Goal: Check status: Check status

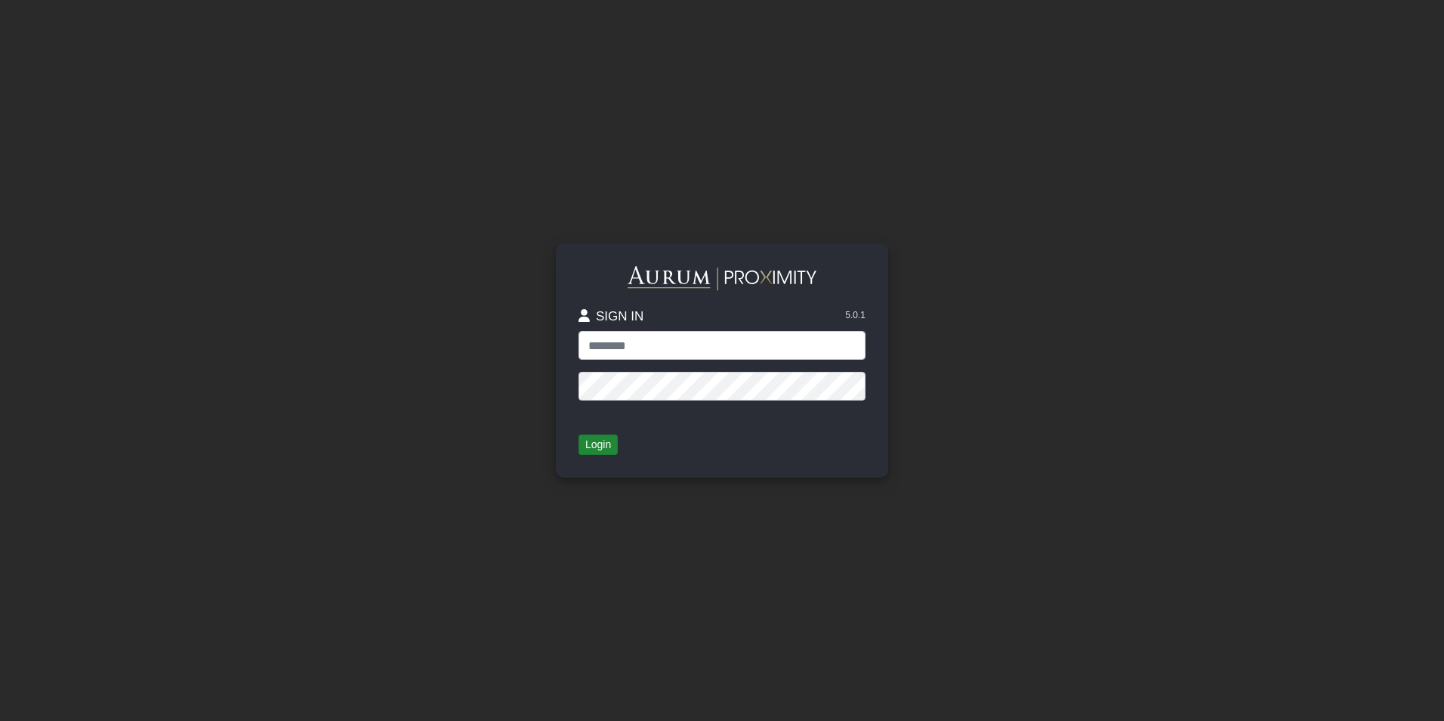
type input "**********"
click at [602, 452] on button "Login" at bounding box center [598, 444] width 39 height 21
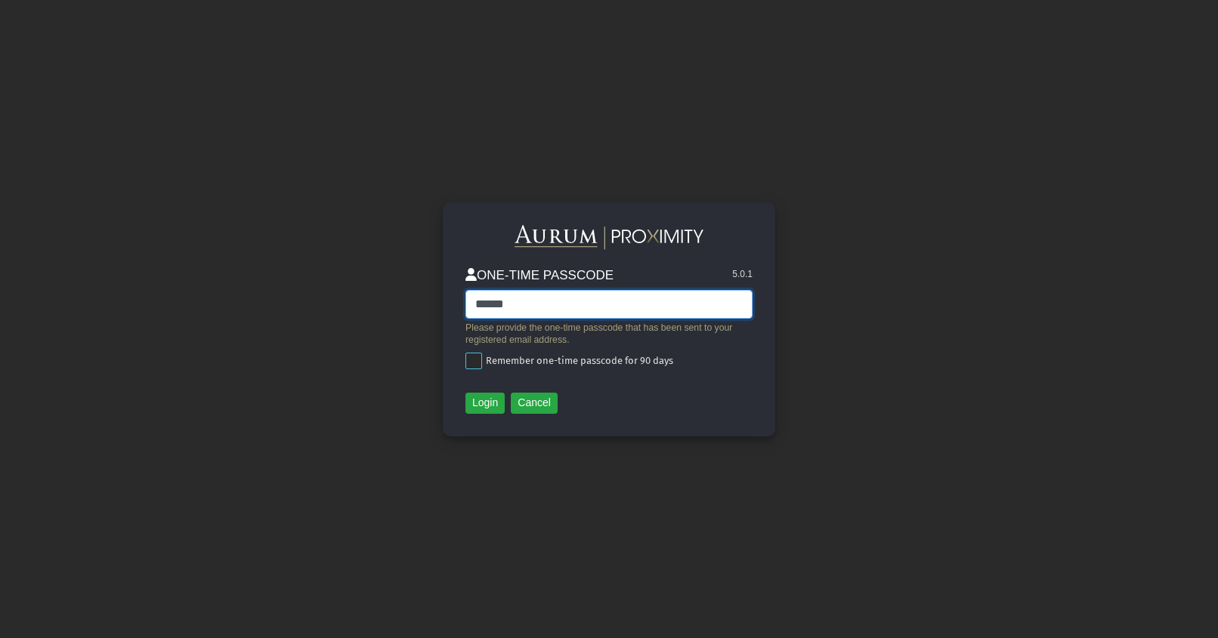
type input "******"
click at [467, 357] on span at bounding box center [473, 361] width 17 height 17
click at [490, 405] on button "Login" at bounding box center [484, 403] width 39 height 21
click at [480, 403] on button "Login" at bounding box center [484, 403] width 39 height 21
click at [539, 405] on button "Cancel" at bounding box center [534, 403] width 47 height 21
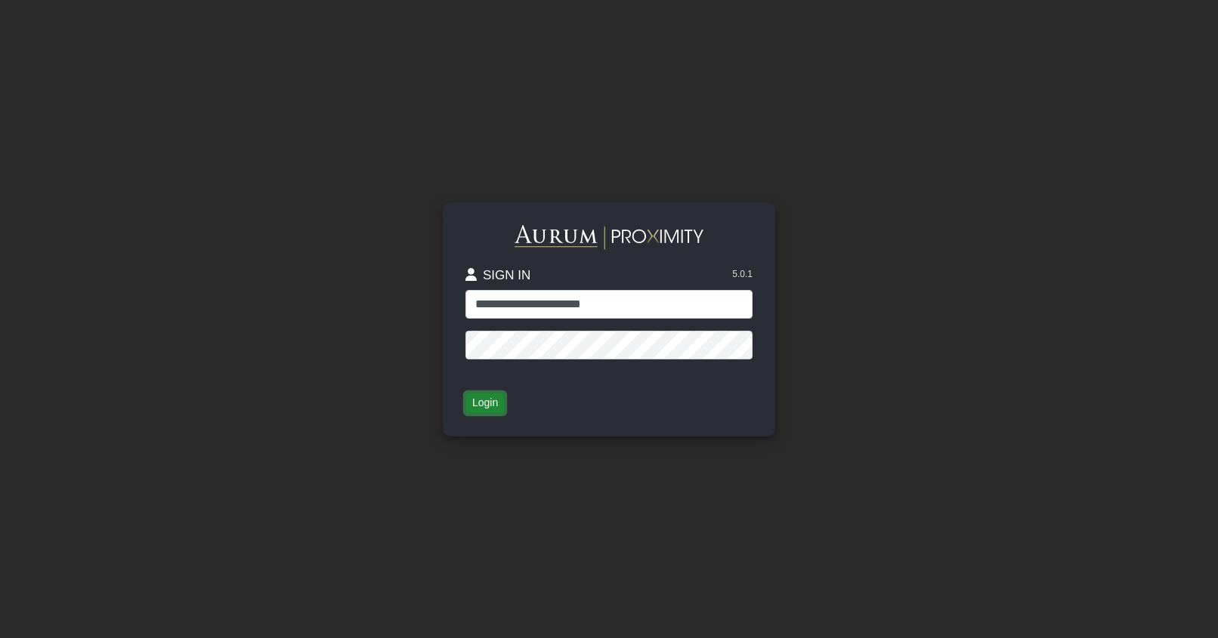
click at [479, 403] on button "Login" at bounding box center [484, 403] width 39 height 21
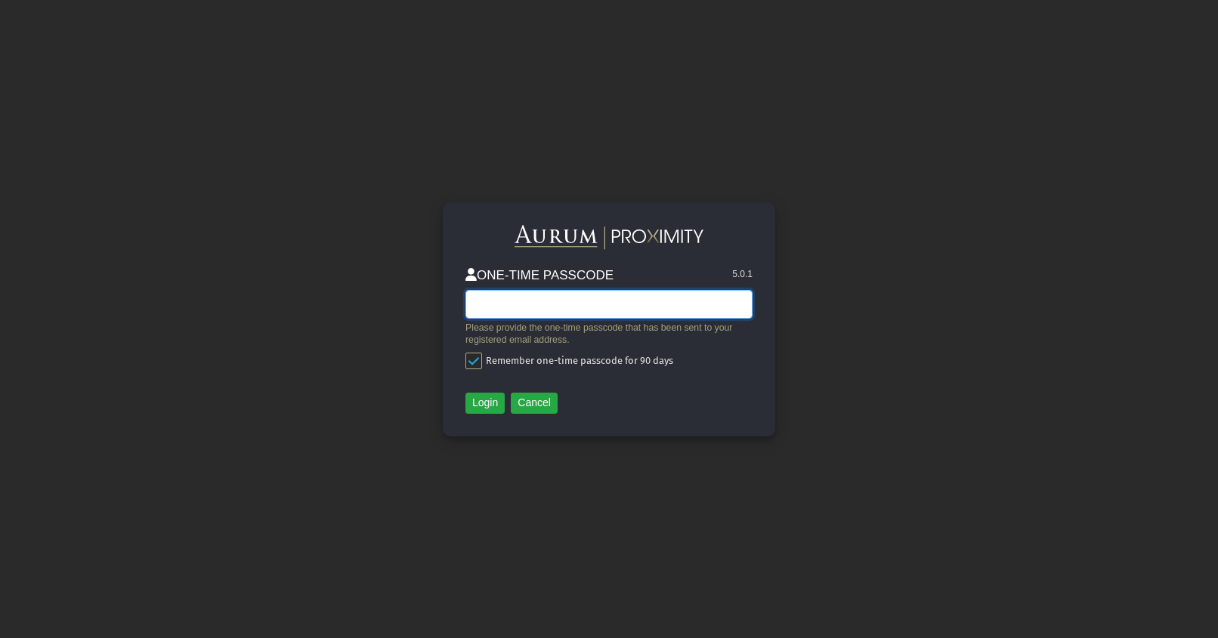
click at [548, 307] on input "text" at bounding box center [608, 304] width 287 height 29
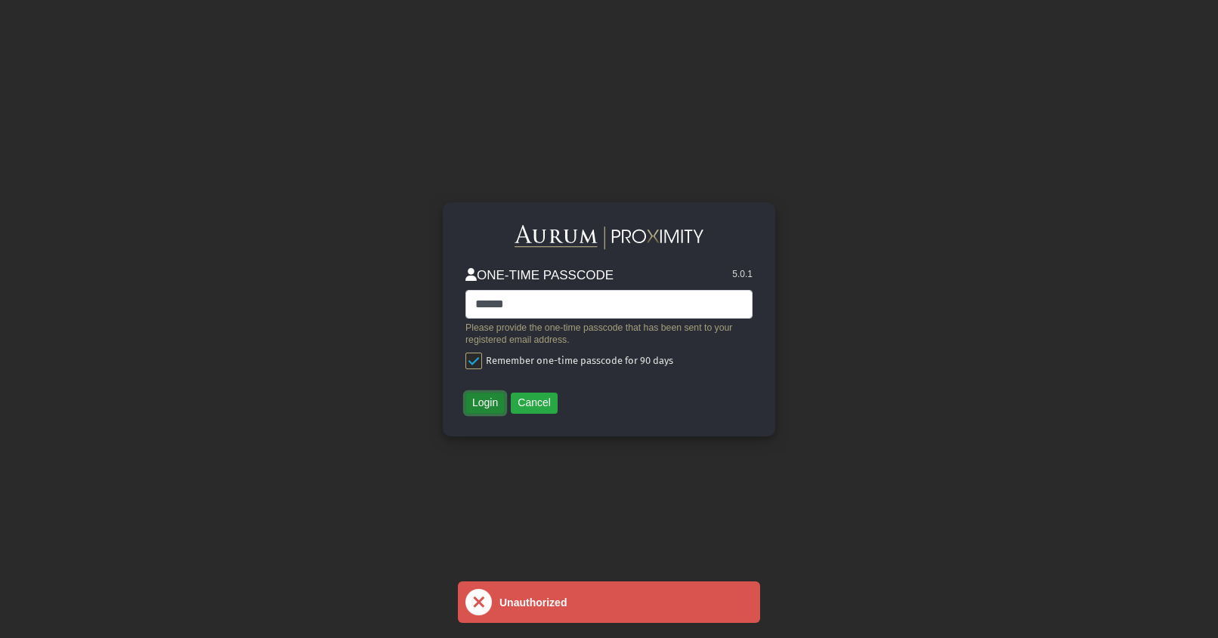
click at [483, 406] on button "Login" at bounding box center [484, 403] width 39 height 21
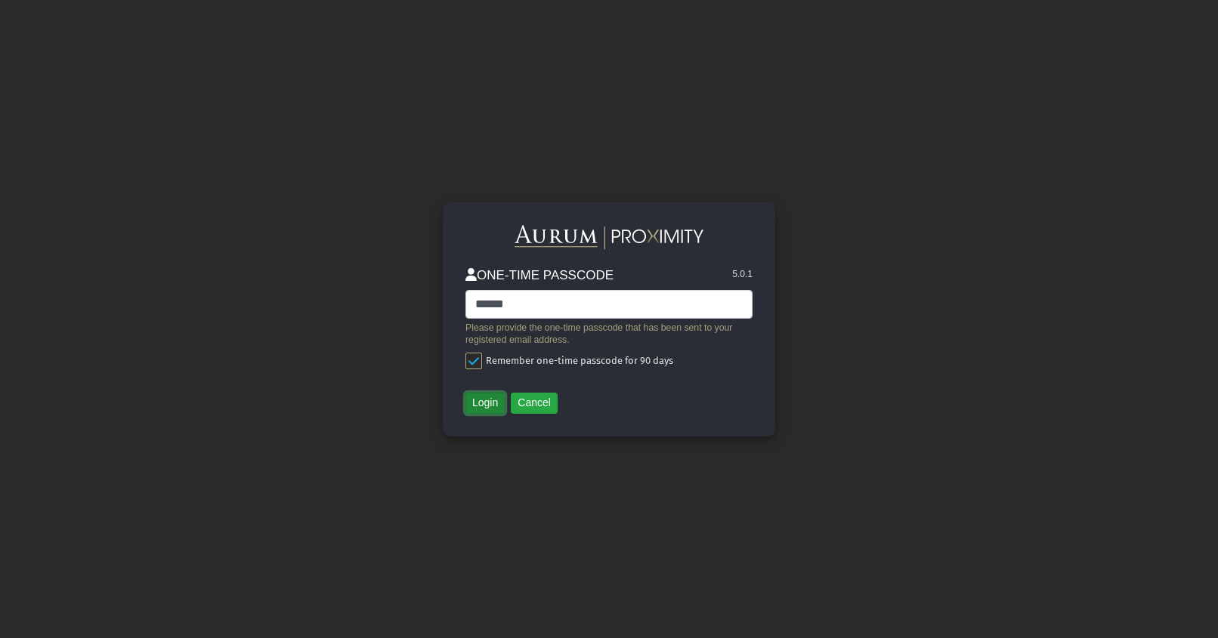
click at [483, 406] on button "Login" at bounding box center [484, 403] width 39 height 21
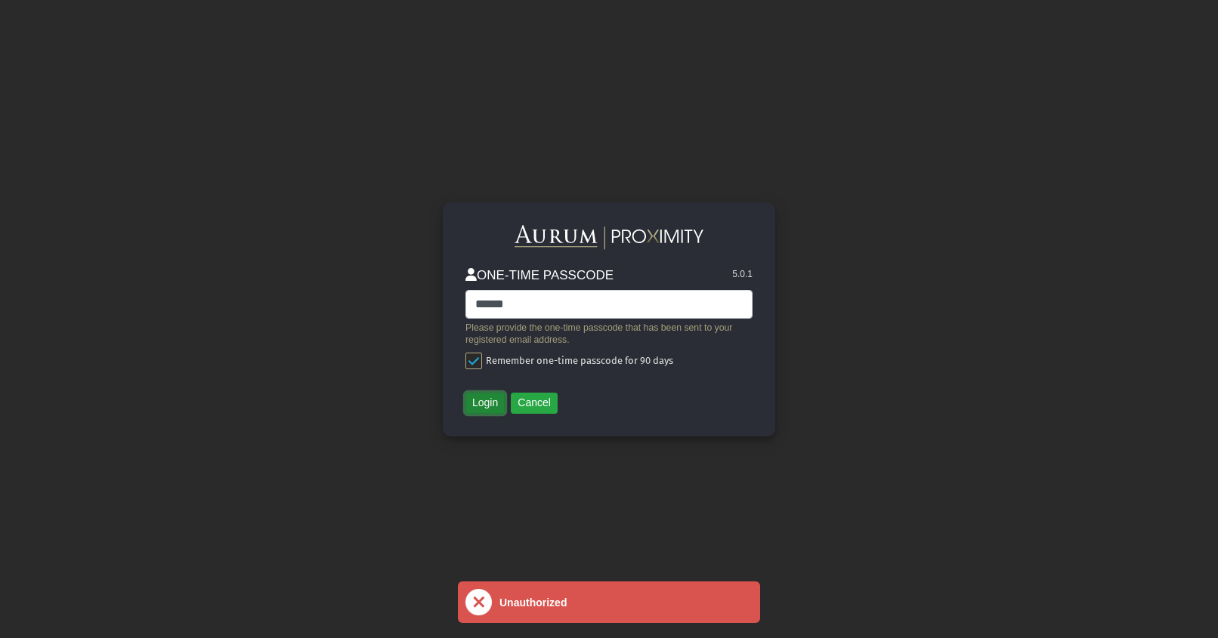
click at [483, 406] on button "Login" at bounding box center [484, 403] width 39 height 21
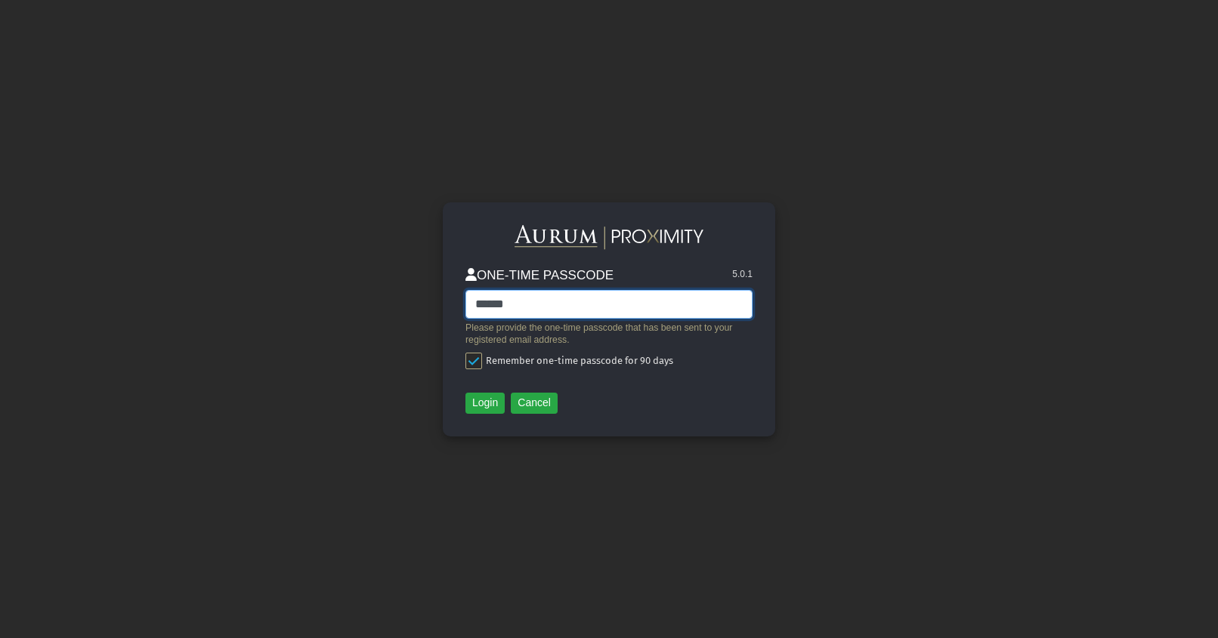
drag, startPoint x: 494, startPoint y: 296, endPoint x: 295, endPoint y: 285, distance: 199.7
click at [295, 285] on div "ONE-TIME PASSCODE 5.0.1 ****** Please provide the one-time passcode that has be…" at bounding box center [608, 319] width 861 height 638
type input "******"
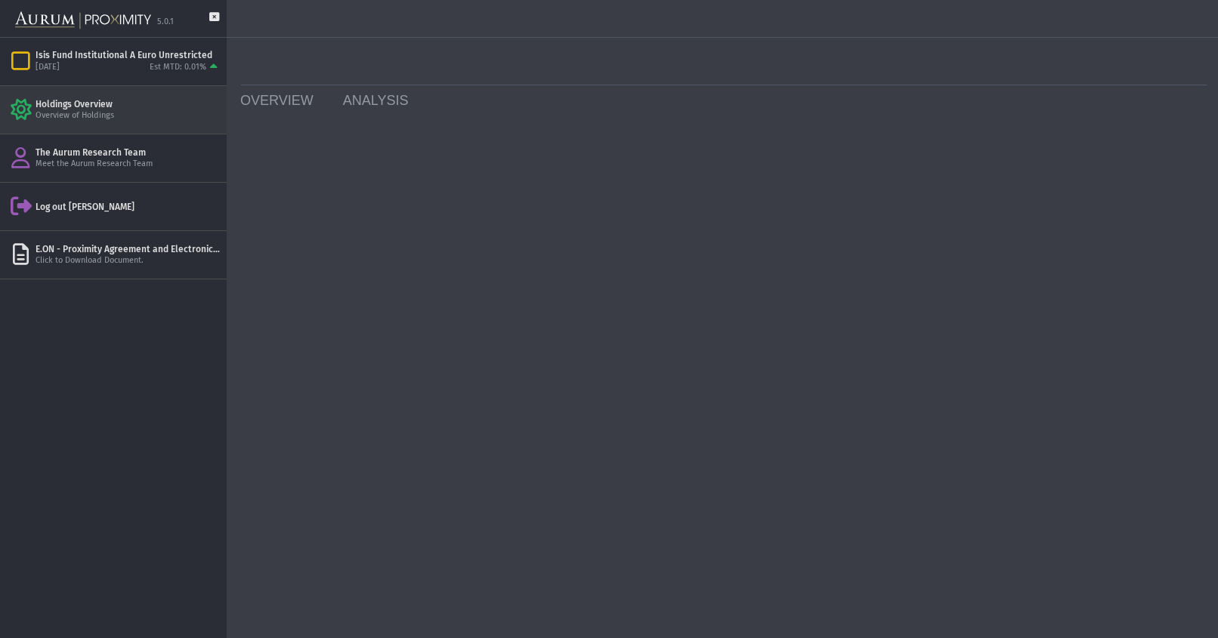
click at [93, 101] on div "Holdings Overview" at bounding box center [128, 104] width 185 height 12
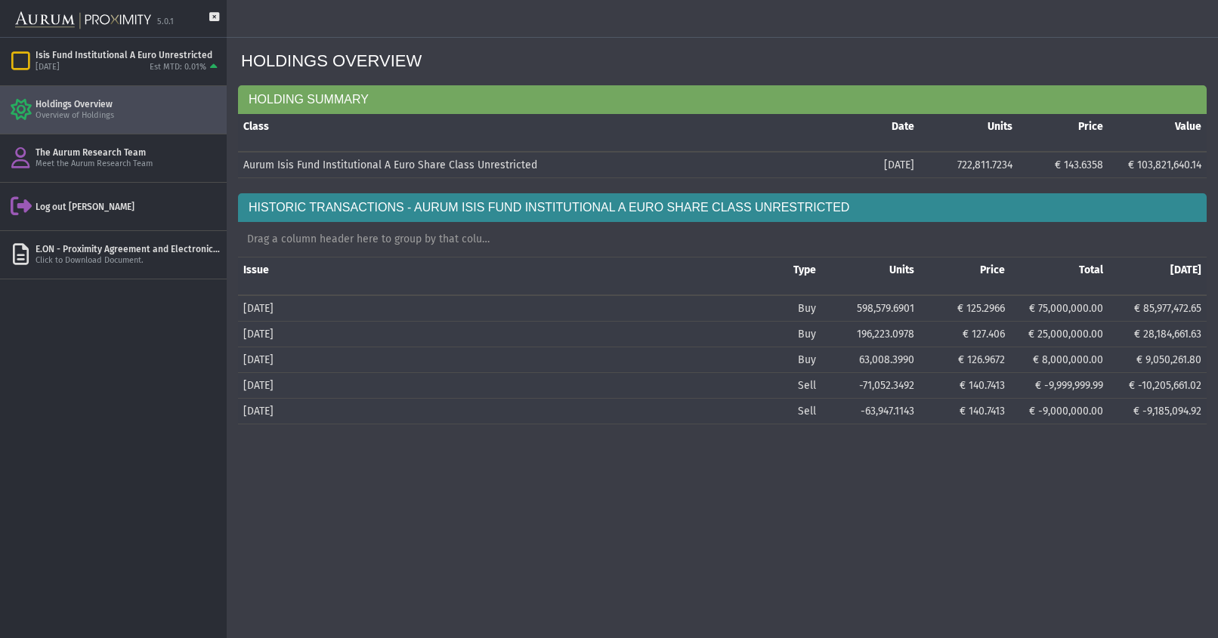
click at [273, 410] on span "[DATE]" at bounding box center [258, 411] width 30 height 13
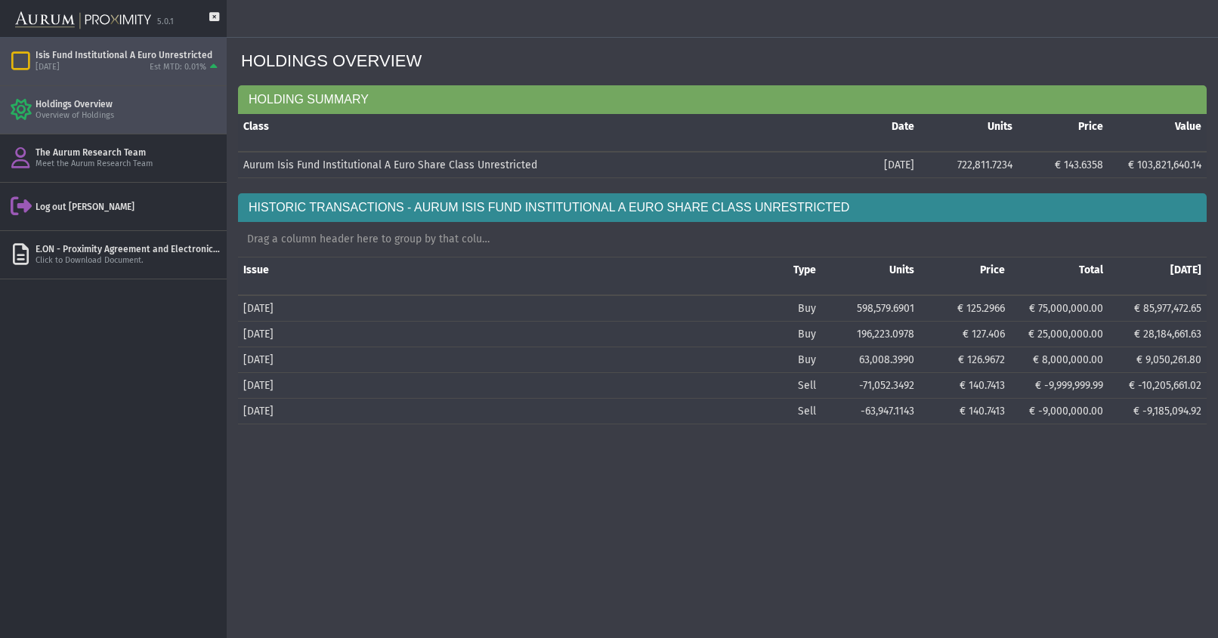
click at [60, 63] on div "[DATE]" at bounding box center [48, 67] width 24 height 11
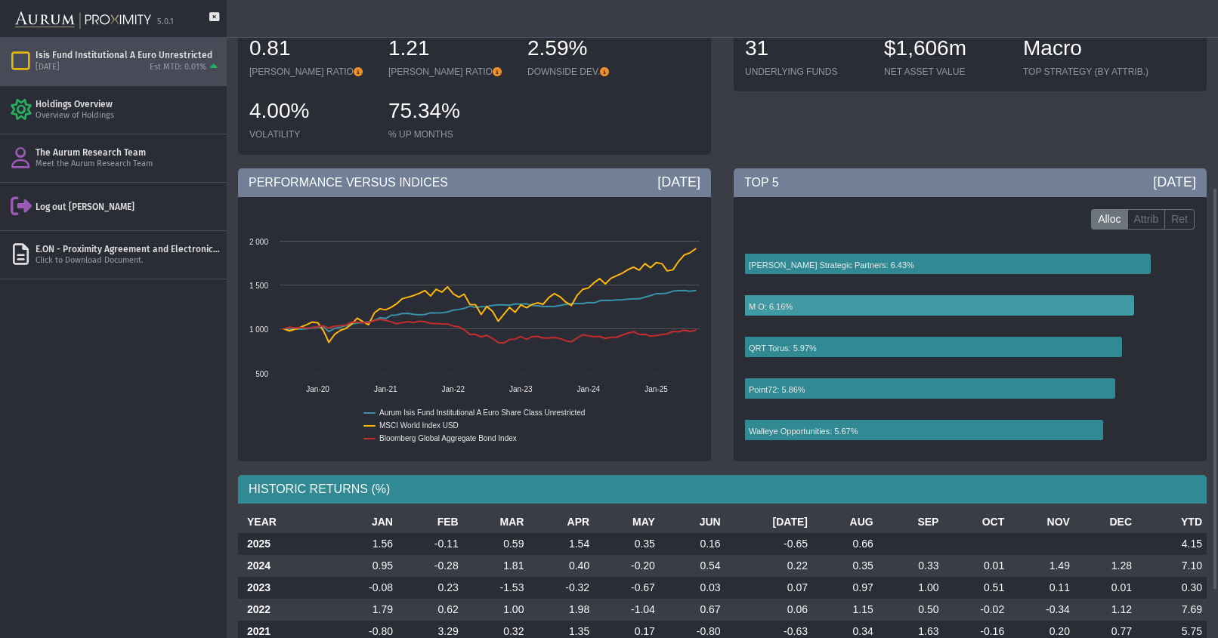
scroll to position [372, 0]
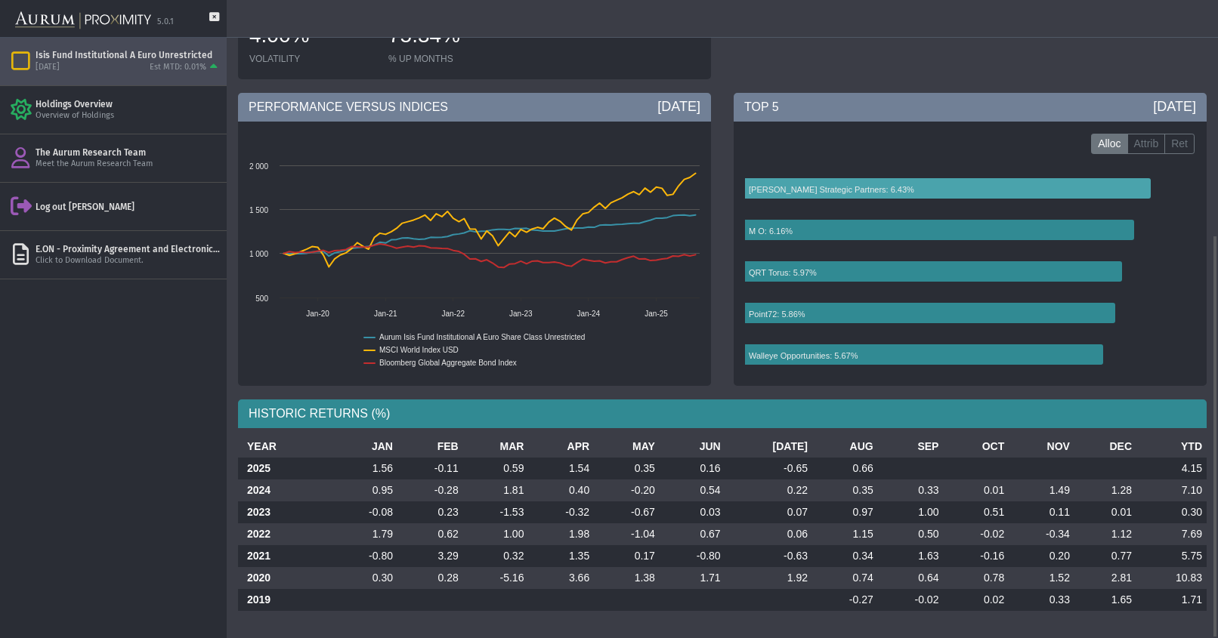
click at [815, 190] on text "[PERSON_NAME] Strategic Partners: 6.43%" at bounding box center [831, 189] width 165 height 9
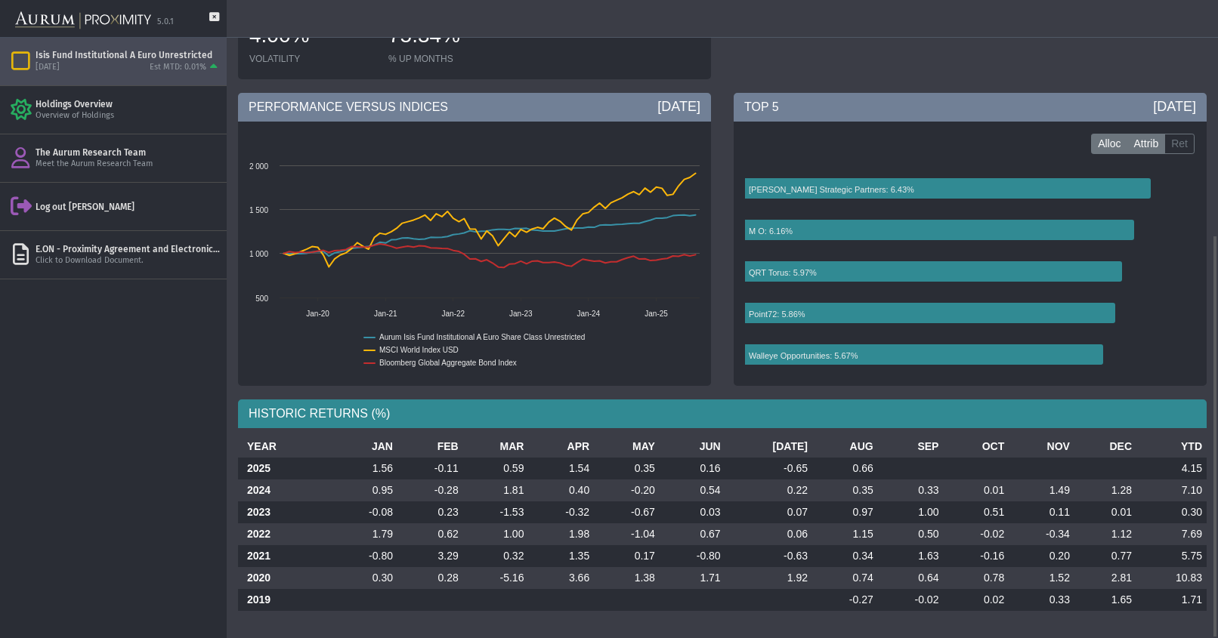
click at [1149, 138] on label "Attrib" at bounding box center [1146, 144] width 39 height 21
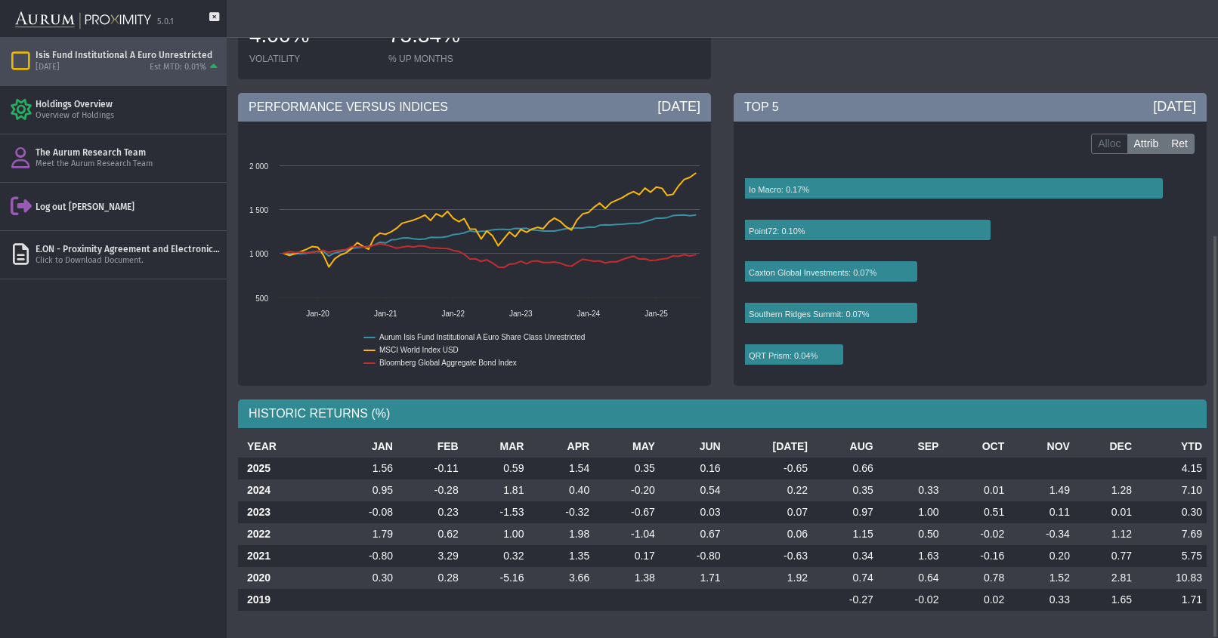
click at [1181, 140] on label "Ret" at bounding box center [1179, 144] width 30 height 21
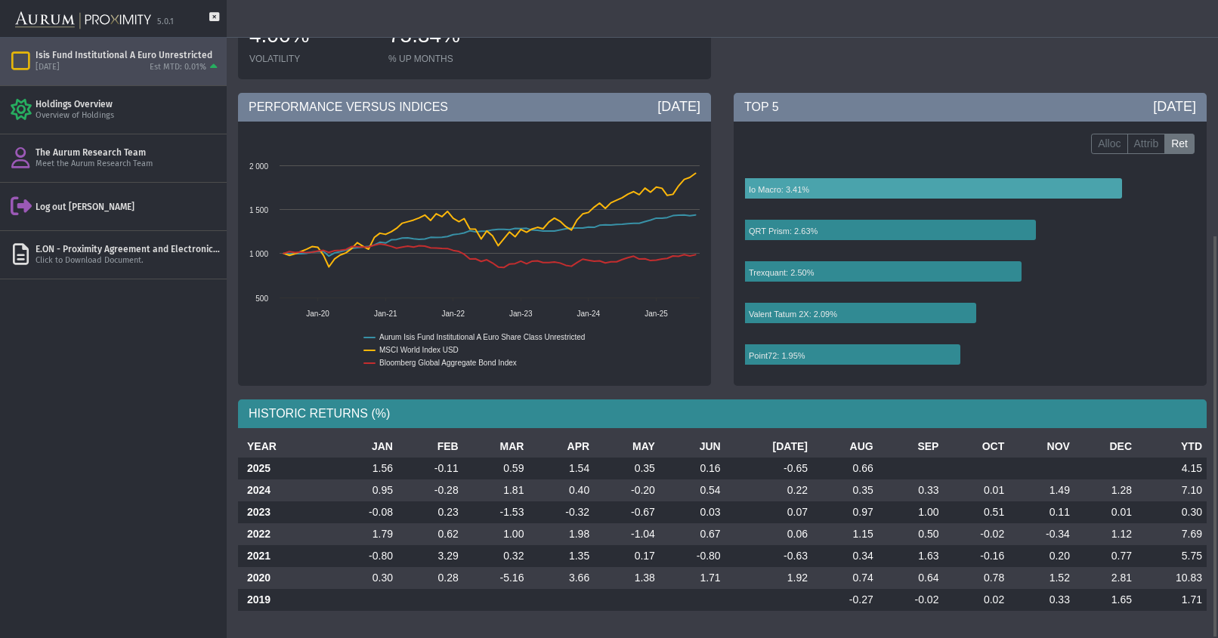
click at [780, 187] on text "Io Macro: 3.41%" at bounding box center [779, 189] width 60 height 9
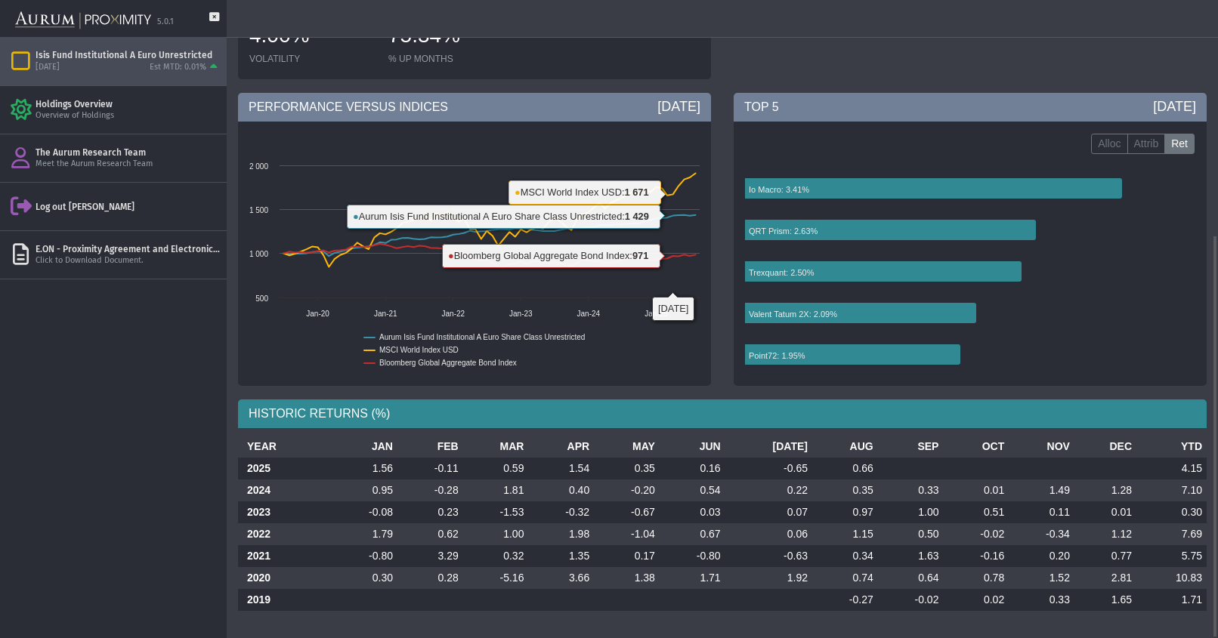
scroll to position [0, 0]
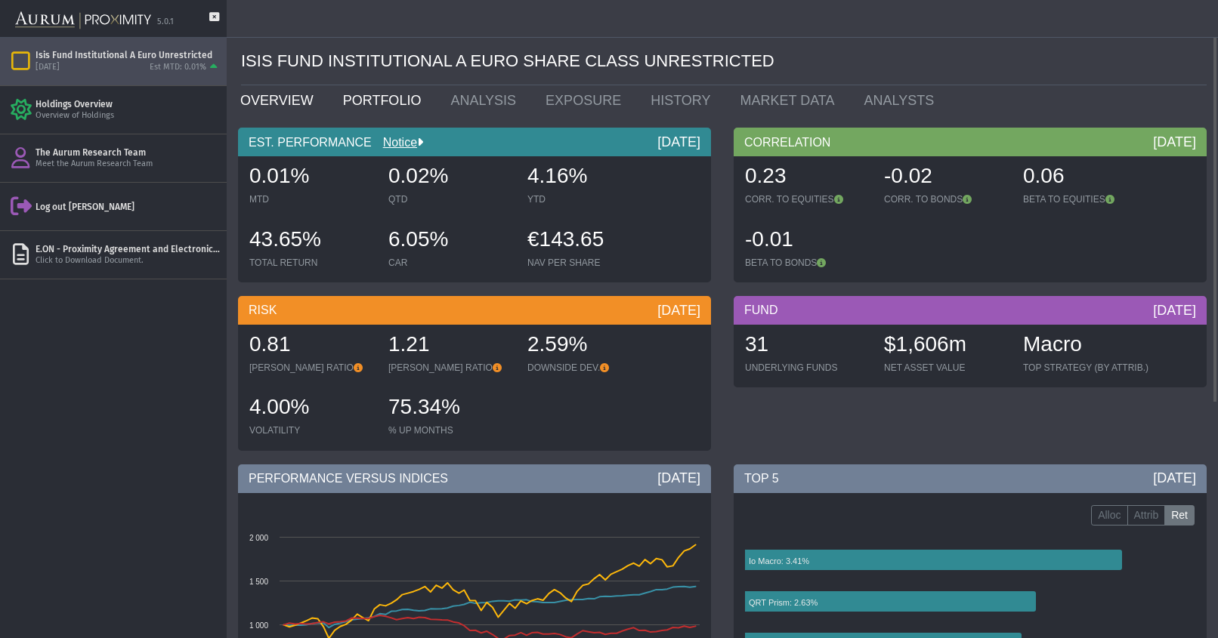
click at [391, 108] on link "PORTFOLIO" at bounding box center [386, 100] width 108 height 30
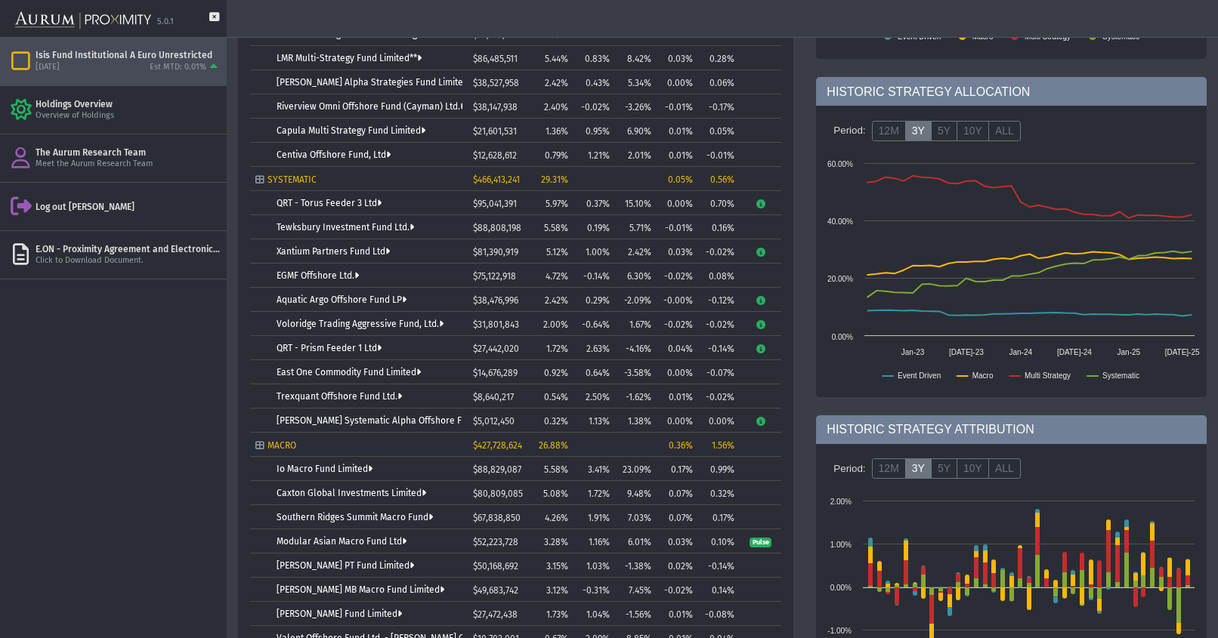
scroll to position [499, 0]
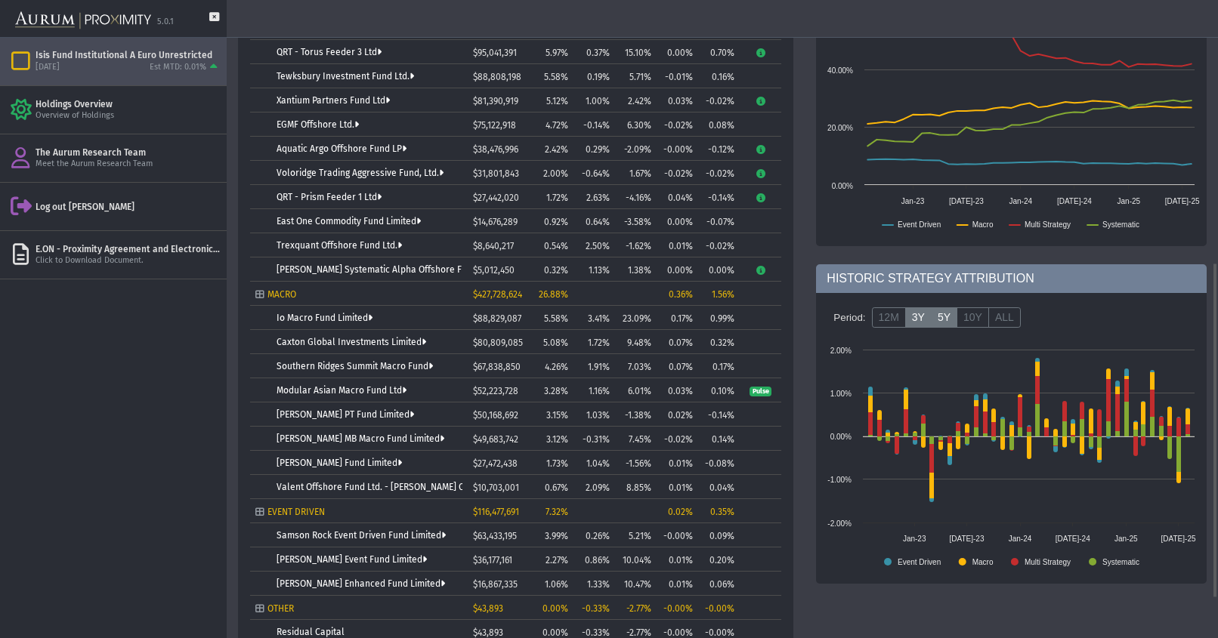
click at [941, 321] on label "5Y" at bounding box center [944, 317] width 26 height 21
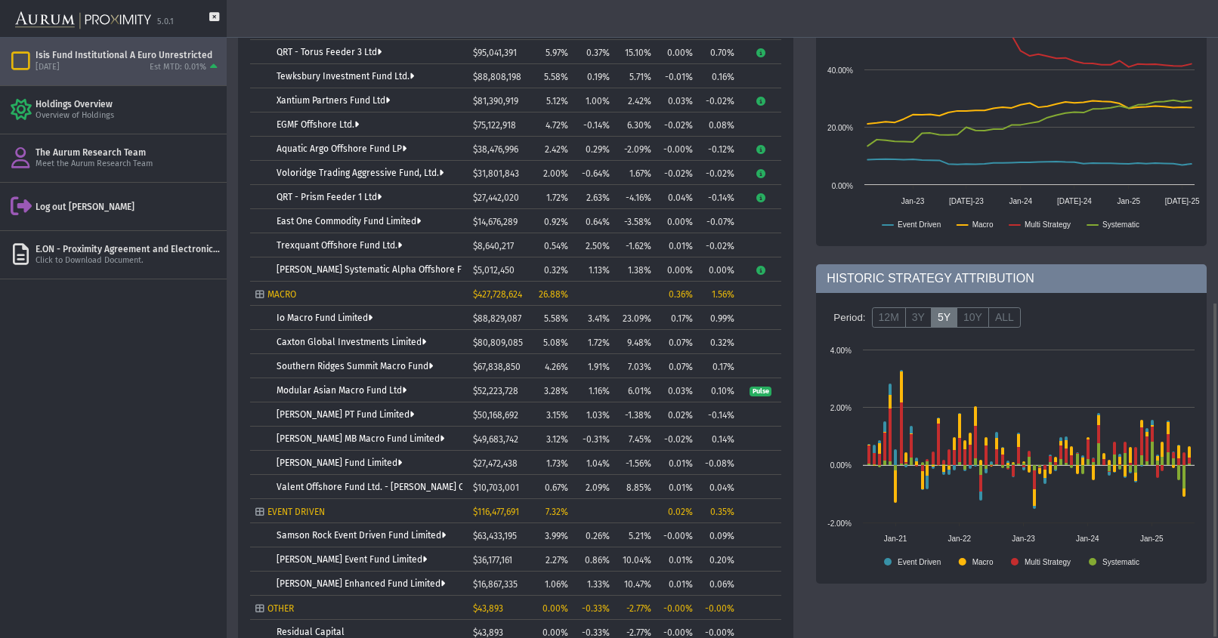
scroll to position [575, 0]
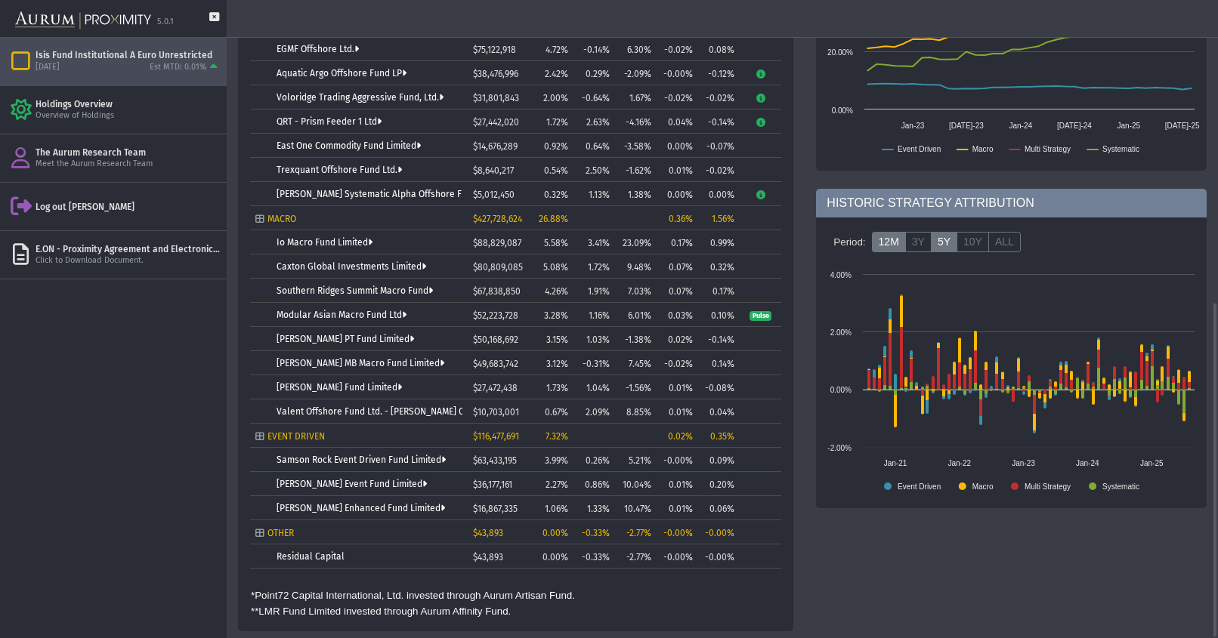
click at [891, 242] on label "12M" at bounding box center [889, 242] width 34 height 21
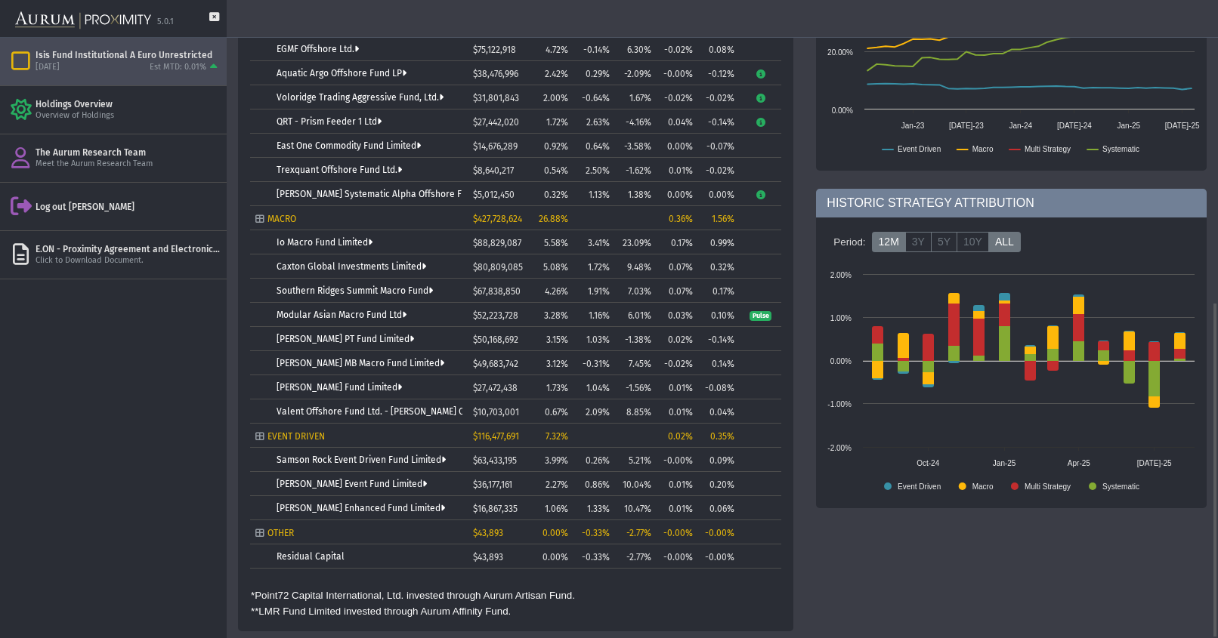
click at [996, 243] on label "ALL" at bounding box center [1004, 242] width 32 height 21
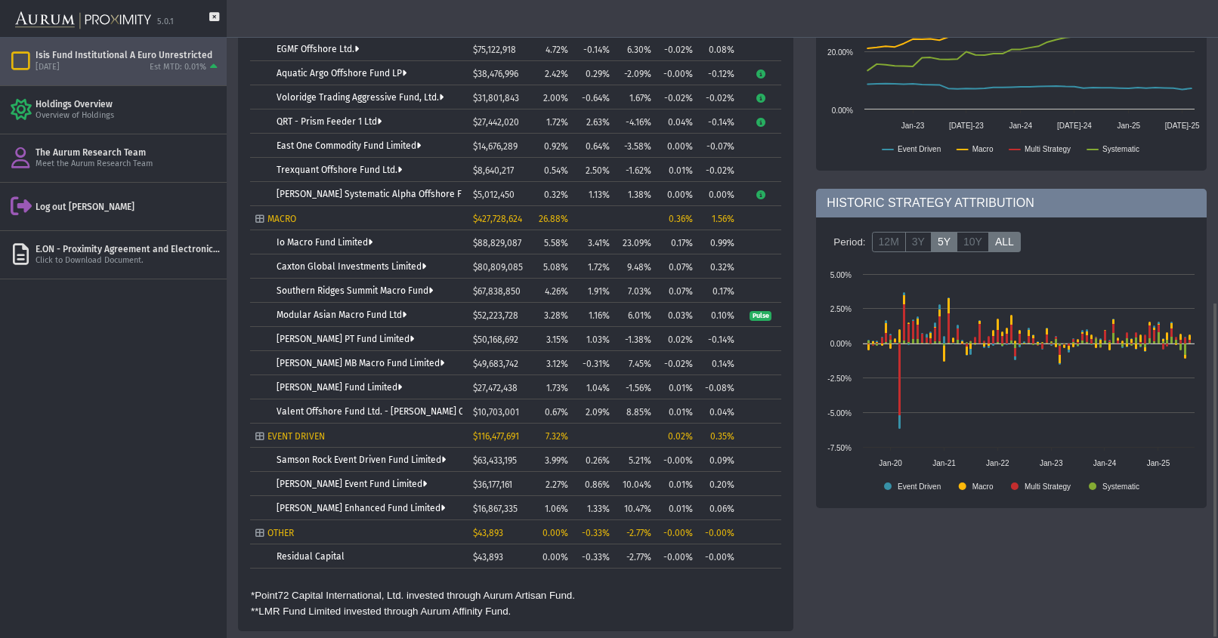
click at [934, 242] on label "5Y" at bounding box center [944, 242] width 26 height 21
